Goal: Task Accomplishment & Management: Manage account settings

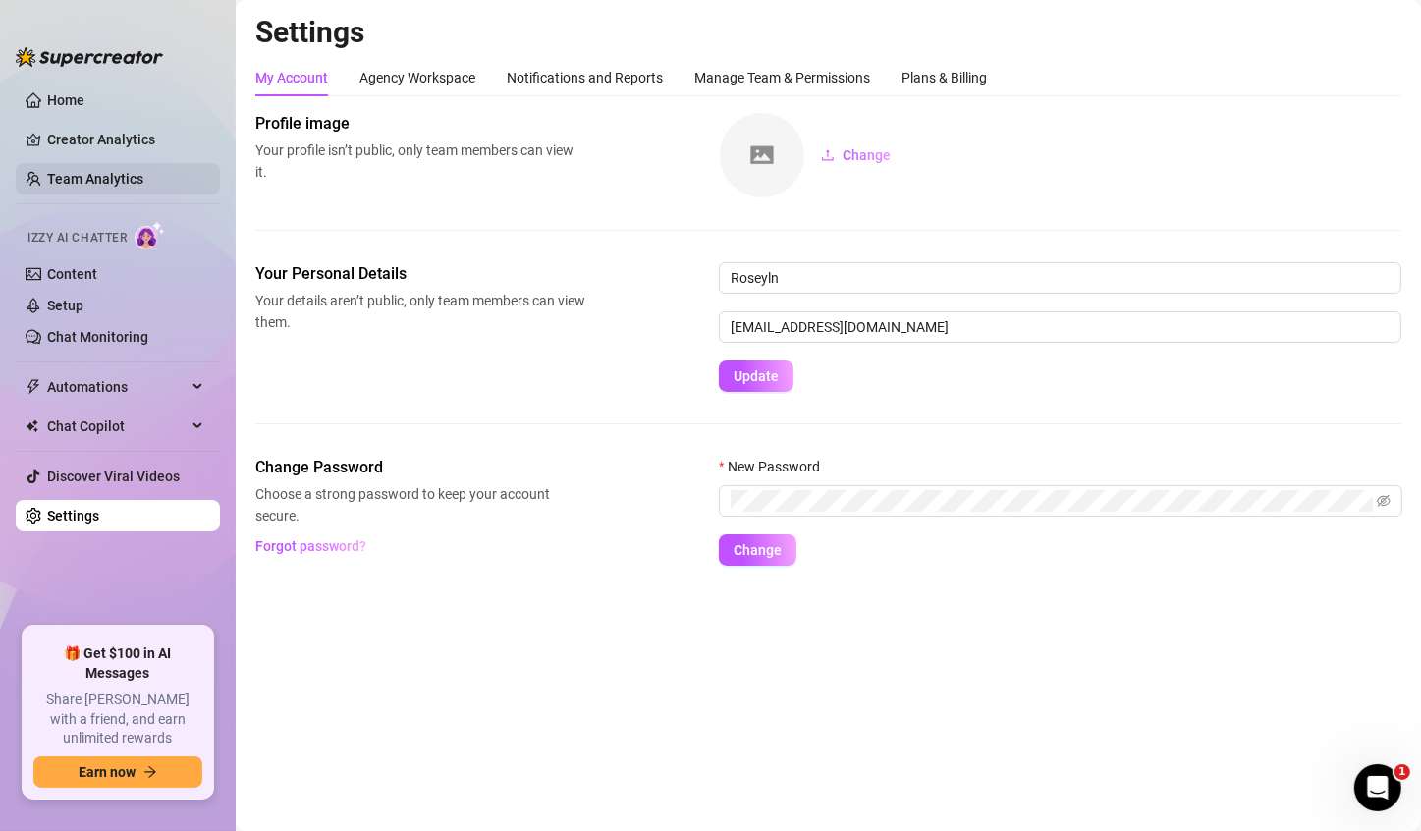
click at [107, 181] on link "Team Analytics" at bounding box center [95, 179] width 96 height 16
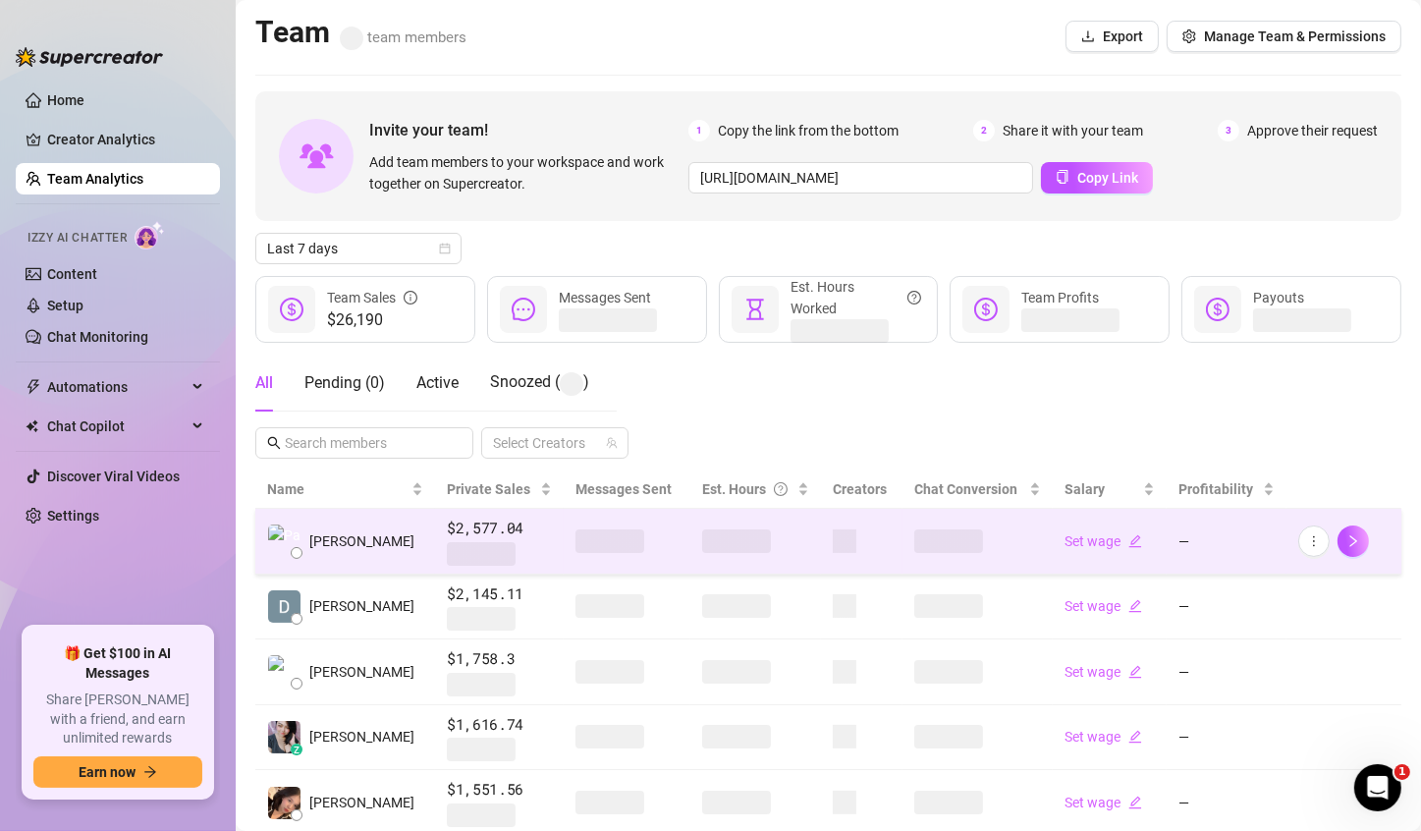
click at [702, 539] on span at bounding box center [736, 541] width 69 height 24
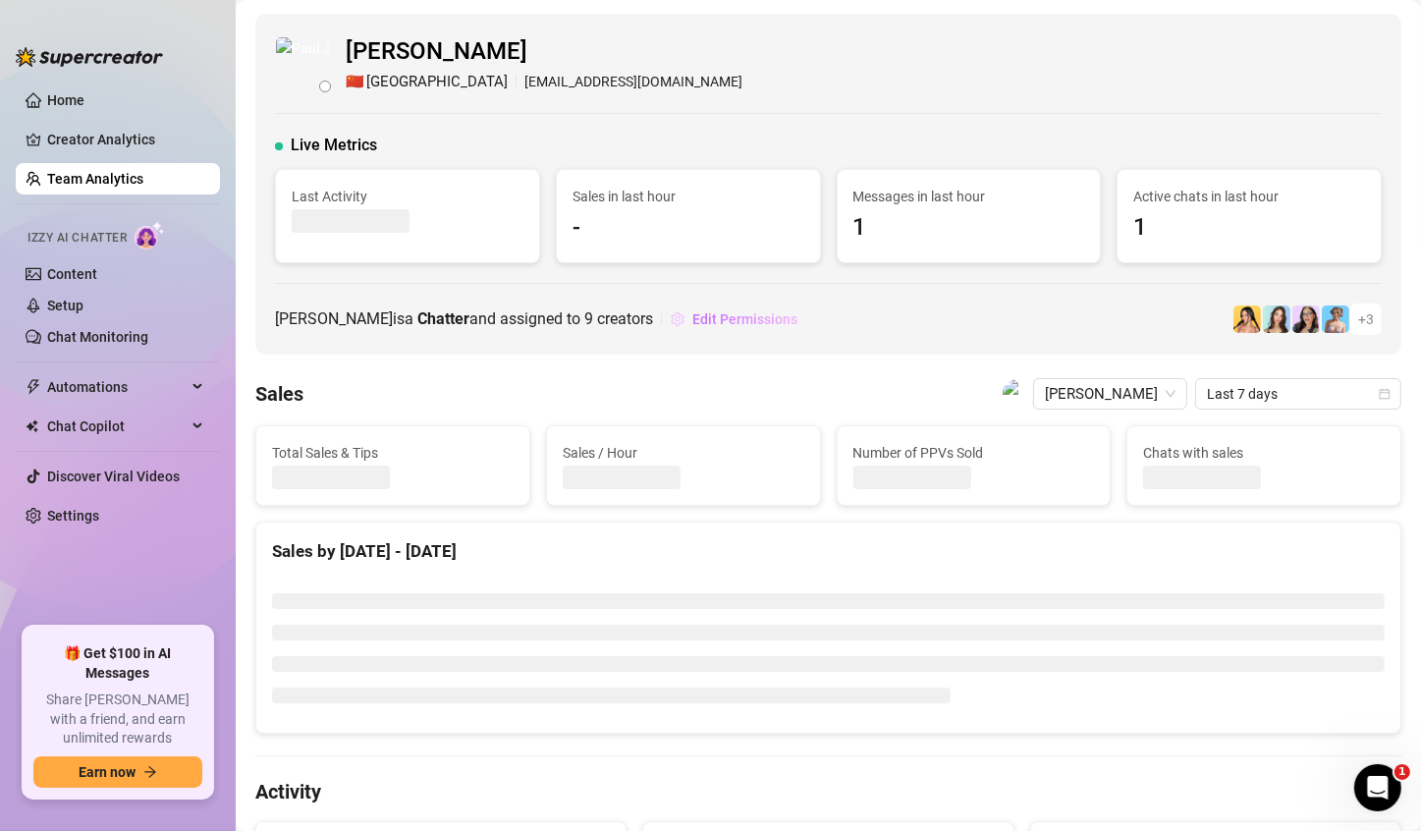
click at [757, 326] on button "Edit Permissions" at bounding box center [734, 318] width 129 height 31
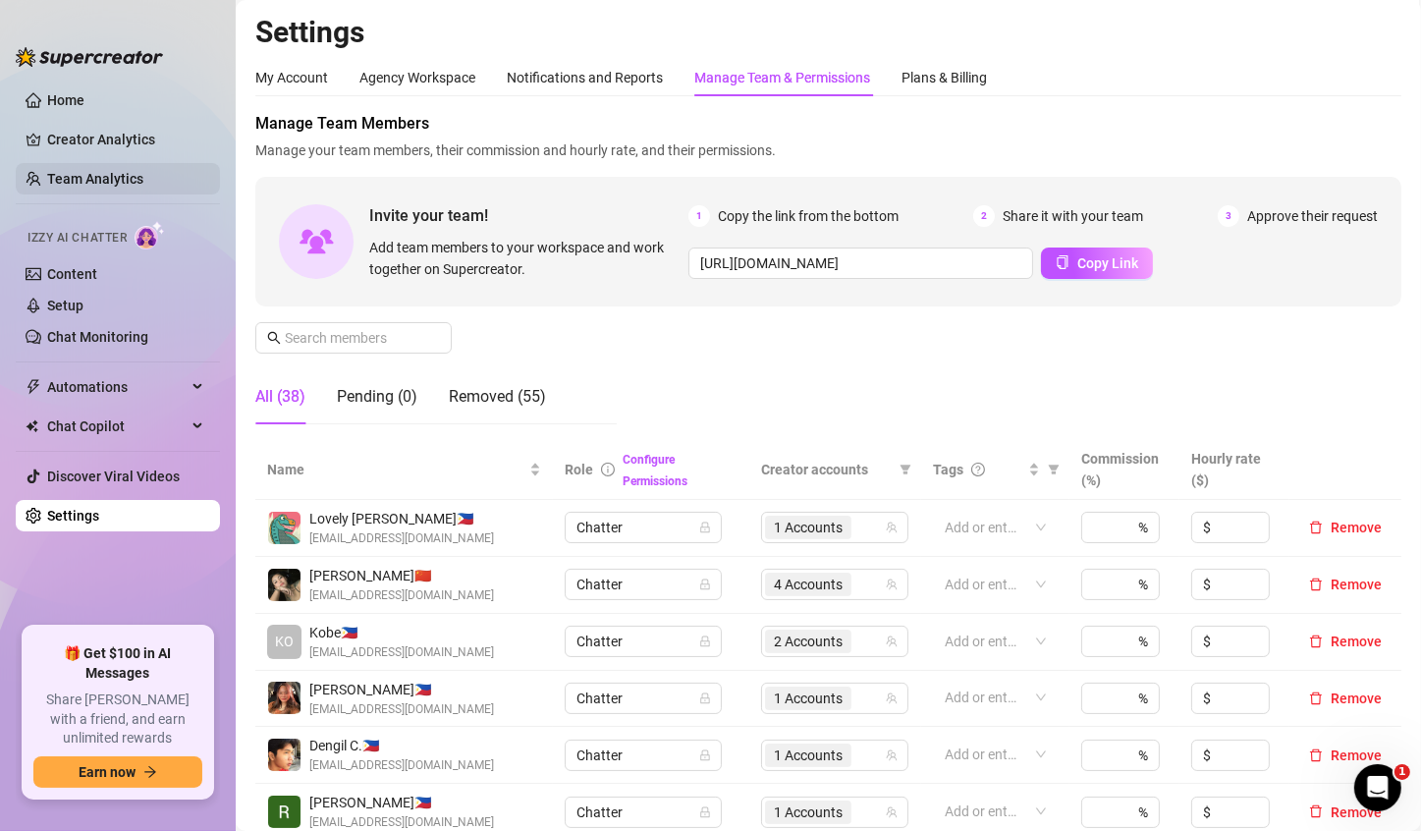
click at [60, 173] on link "Team Analytics" at bounding box center [95, 179] width 96 height 16
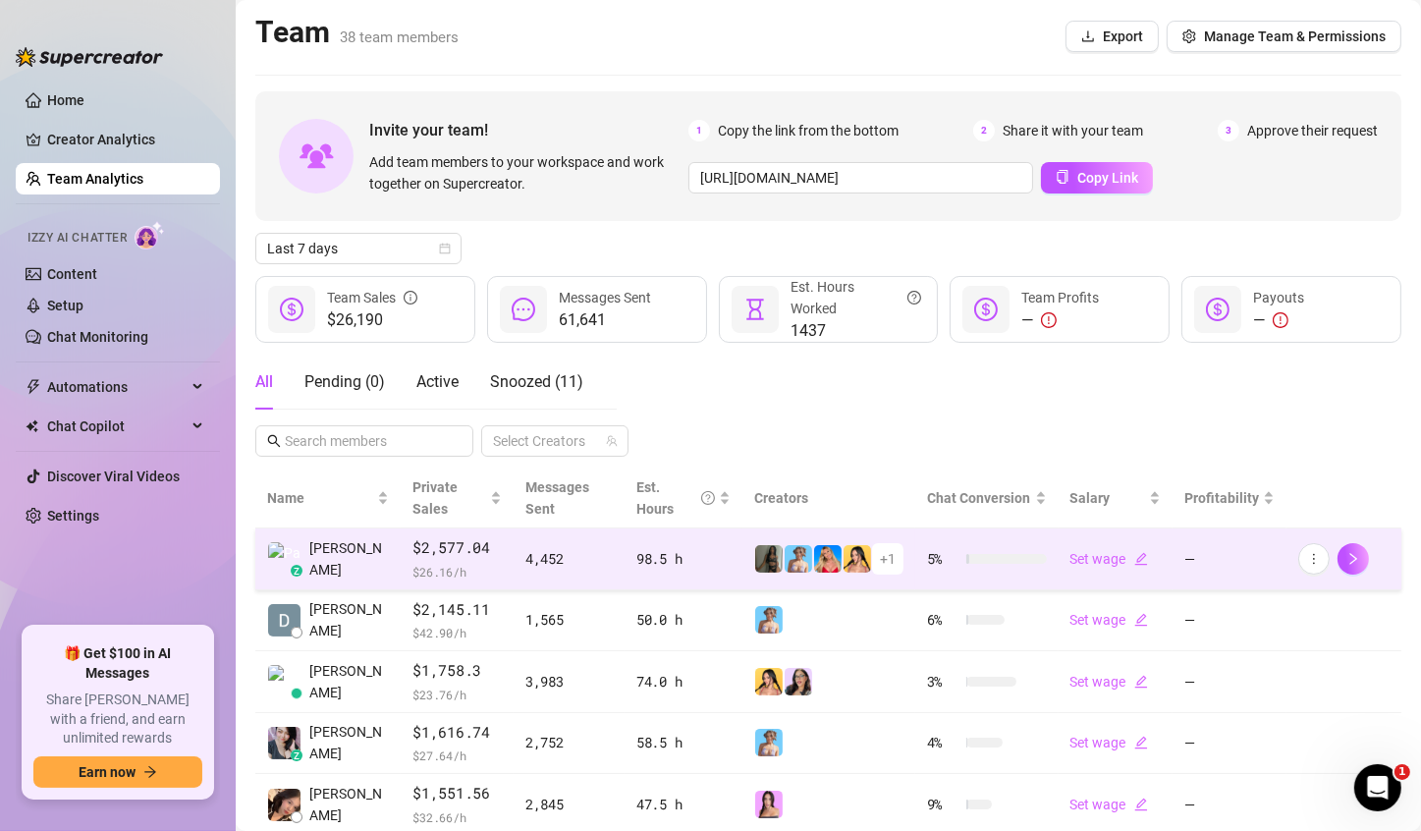
click at [786, 561] on img at bounding box center [797, 558] width 27 height 27
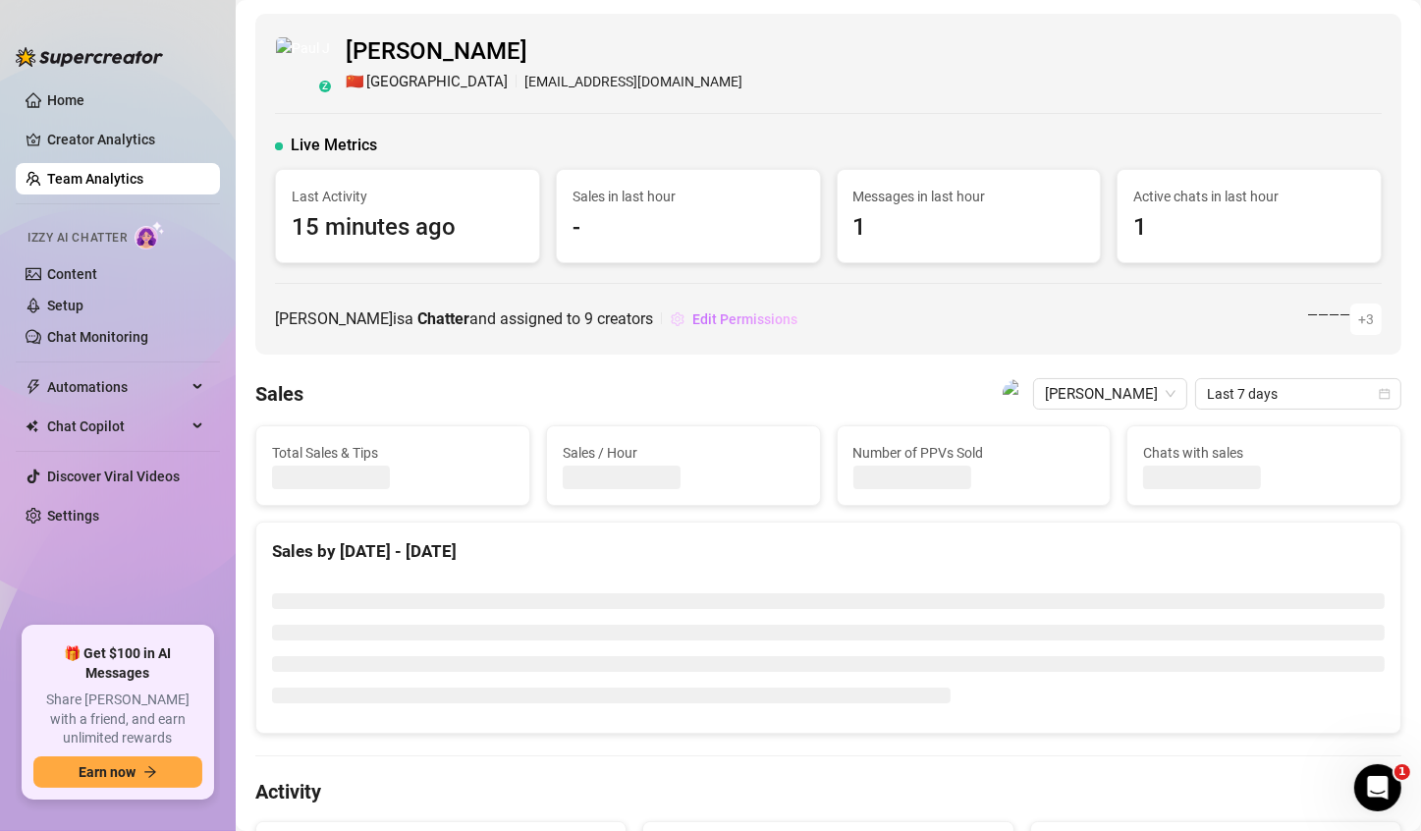
click at [782, 314] on span "Edit Permissions" at bounding box center [744, 319] width 105 height 16
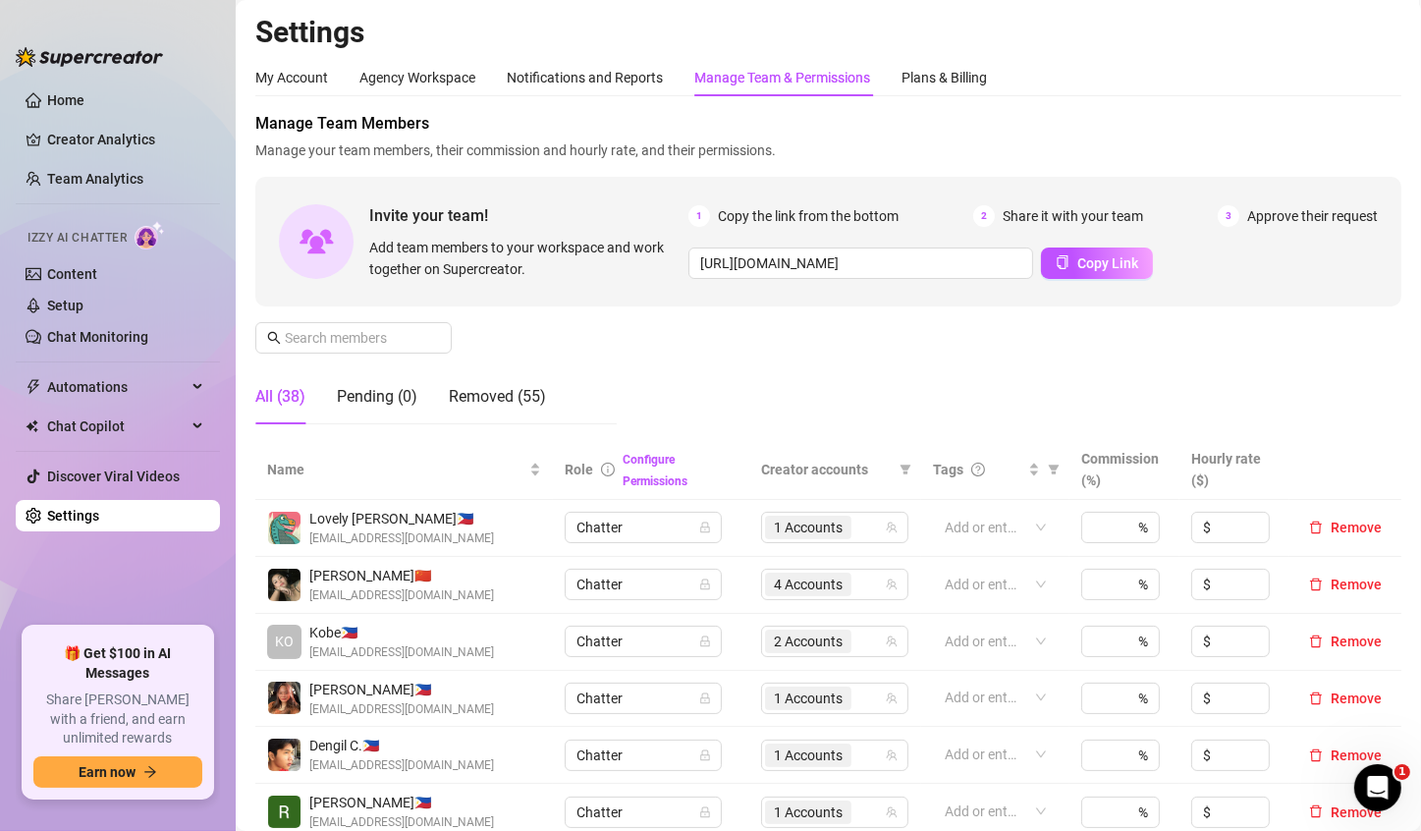
scroll to position [295, 0]
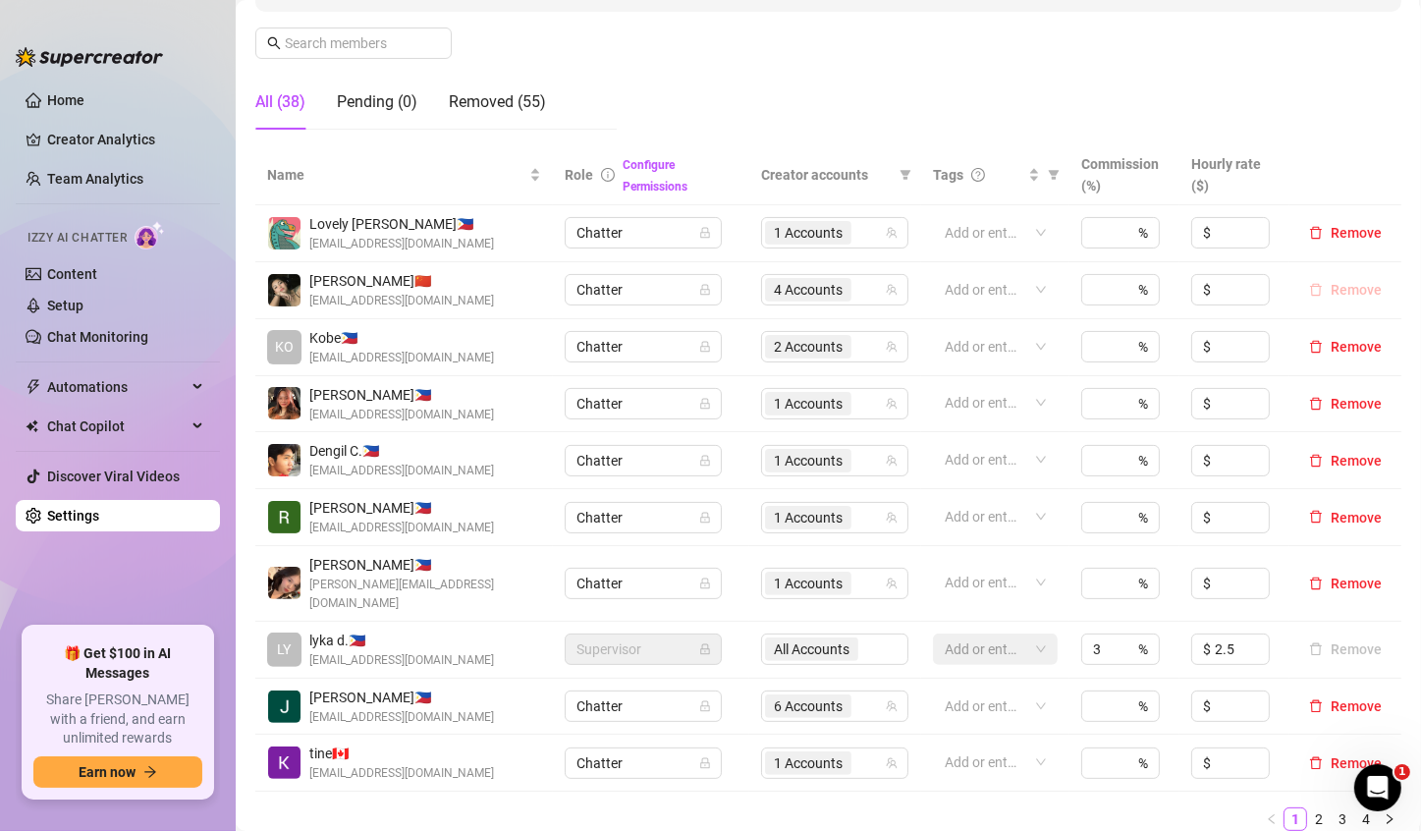
click at [1330, 291] on span "Remove" at bounding box center [1355, 290] width 51 height 16
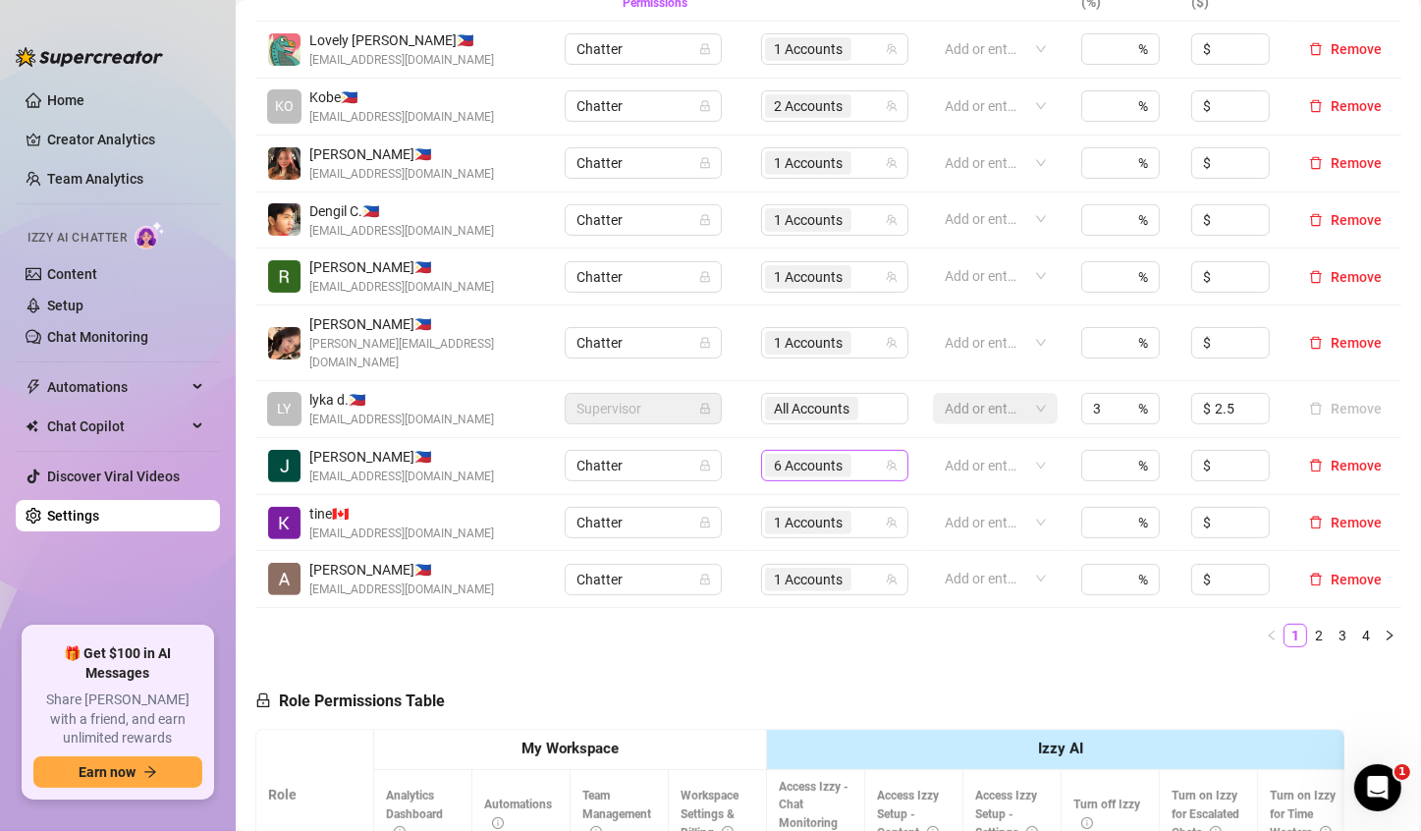
scroll to position [491, 0]
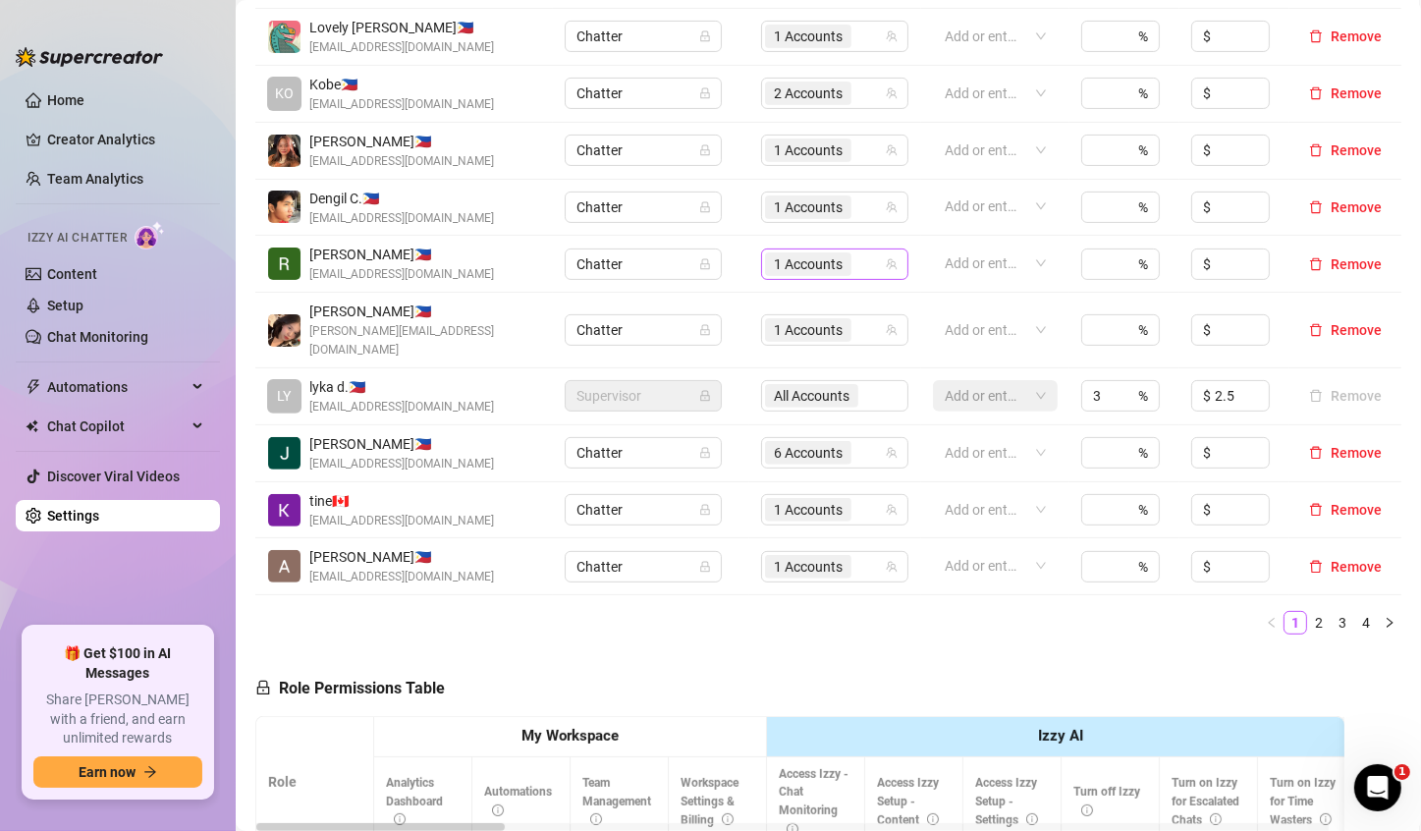
click at [774, 266] on span "1 Accounts" at bounding box center [808, 264] width 69 height 22
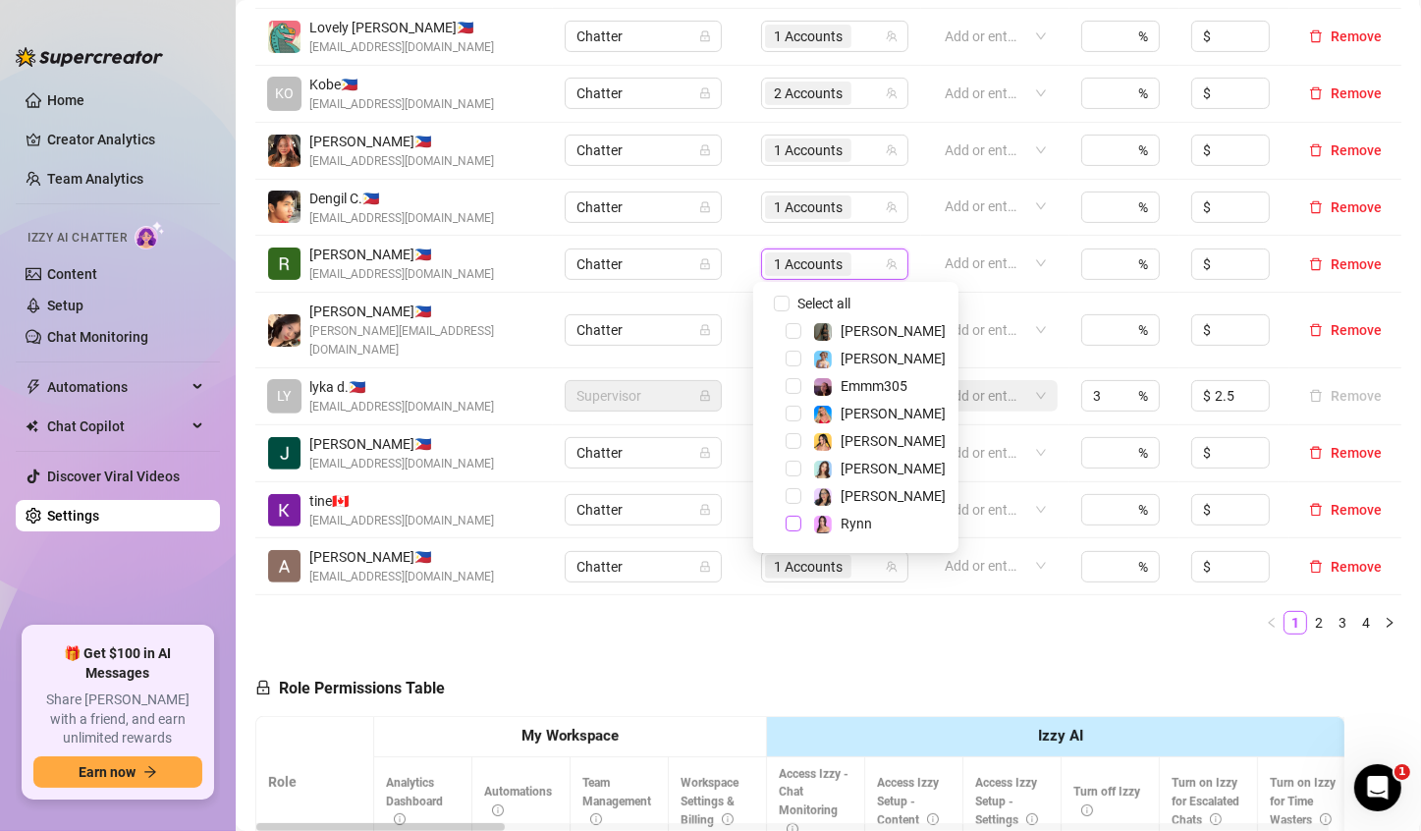
click at [788, 523] on span "Select tree node" at bounding box center [793, 523] width 16 height 16
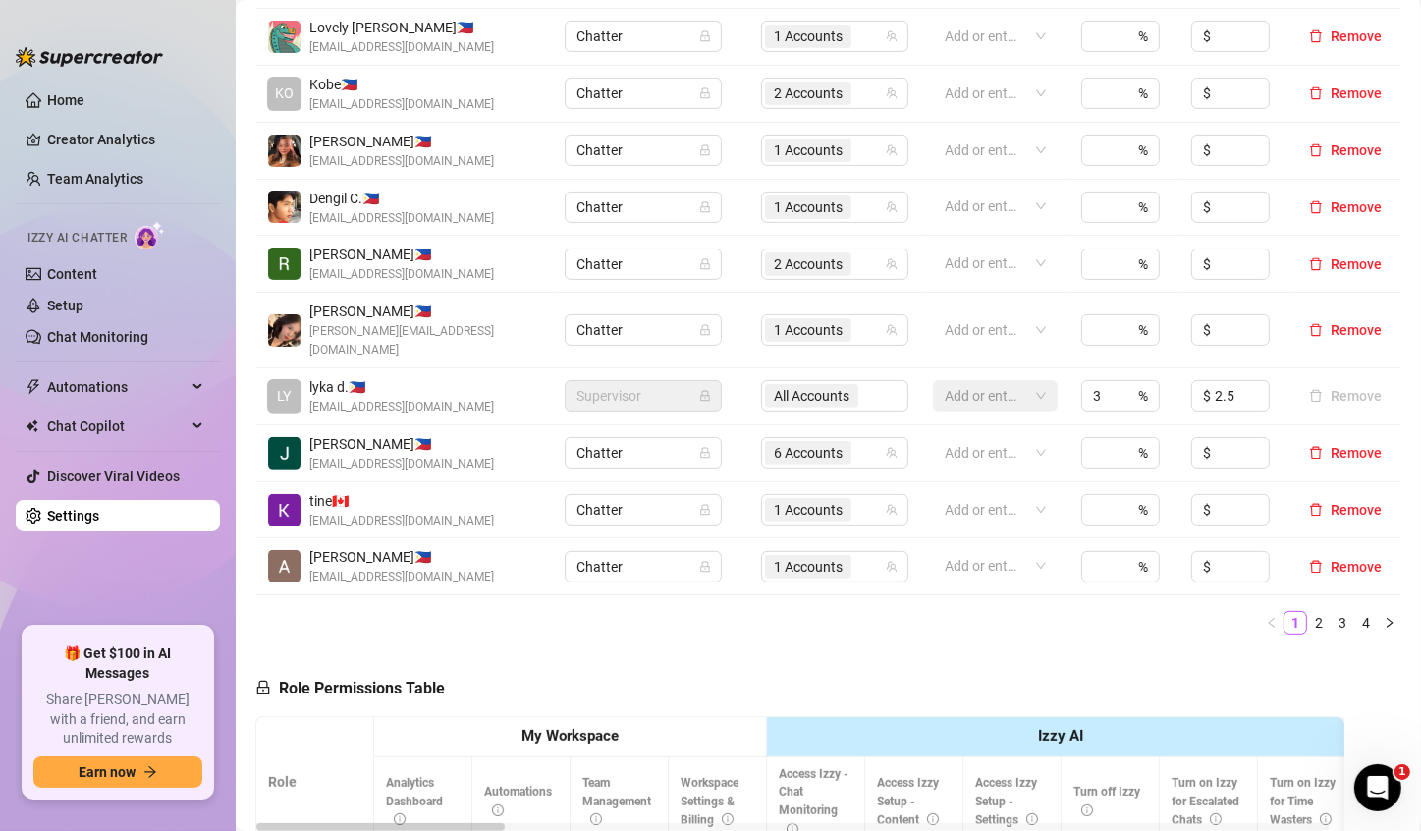
click at [829, 499] on span "1 Accounts" at bounding box center [808, 510] width 69 height 22
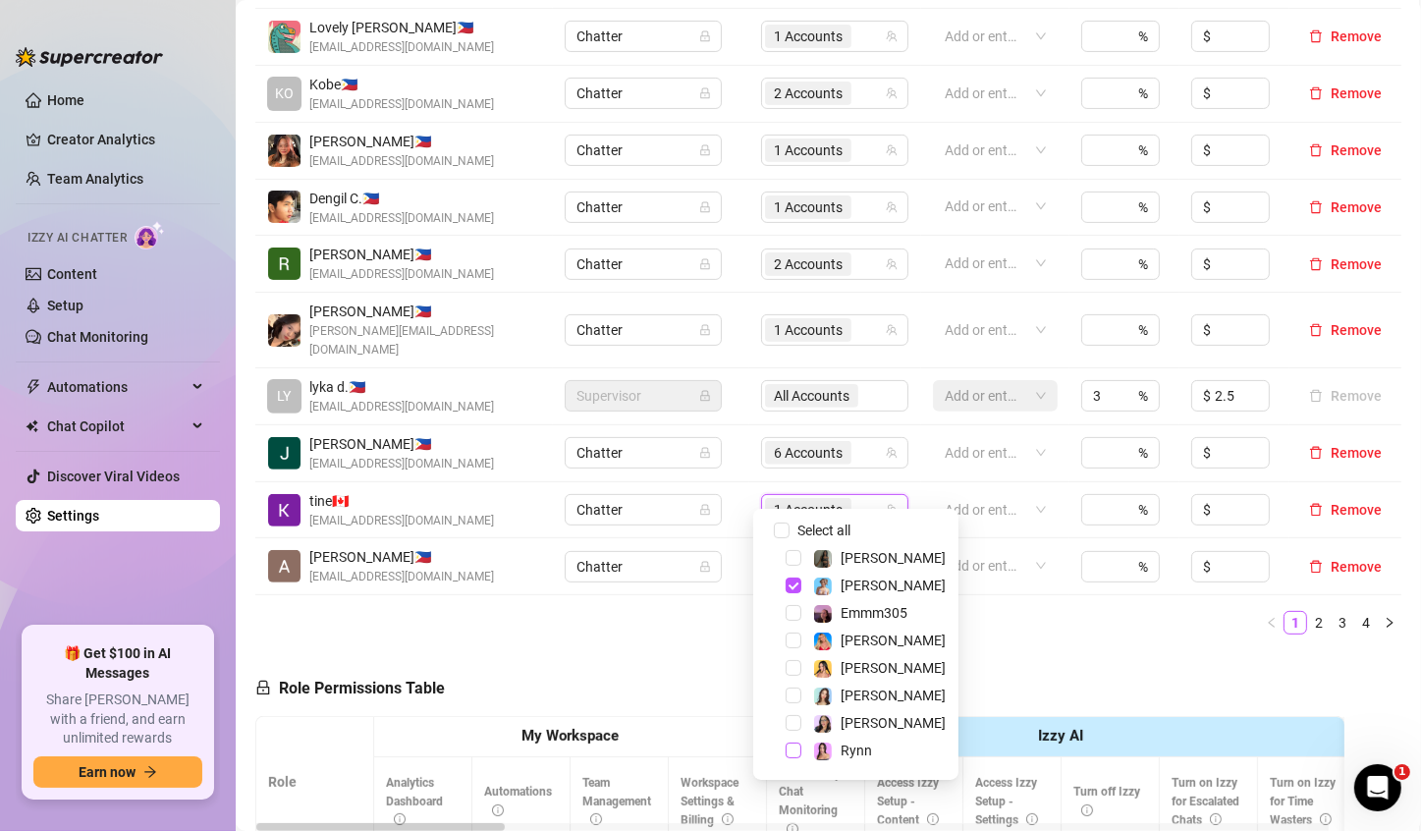
click at [792, 754] on span "Select tree node" at bounding box center [793, 750] width 16 height 16
